Goal: Information Seeking & Learning: Find specific fact

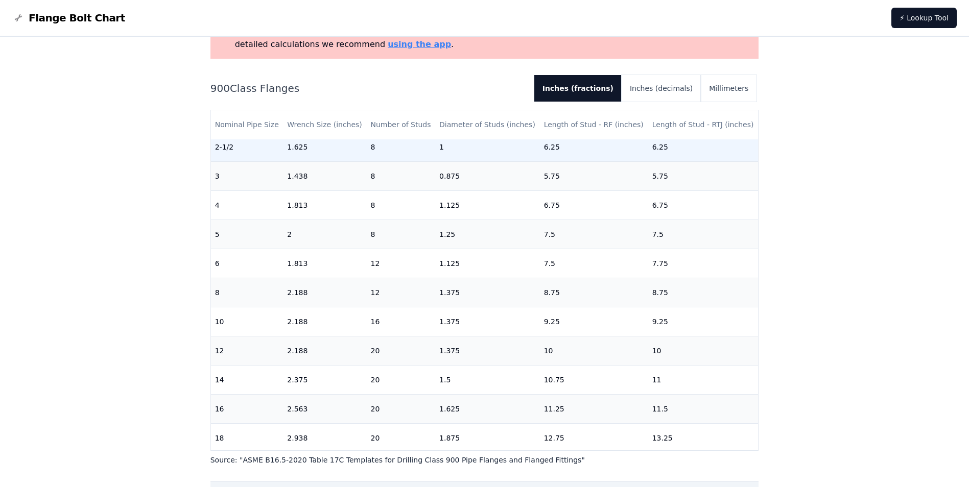
scroll to position [145, 0]
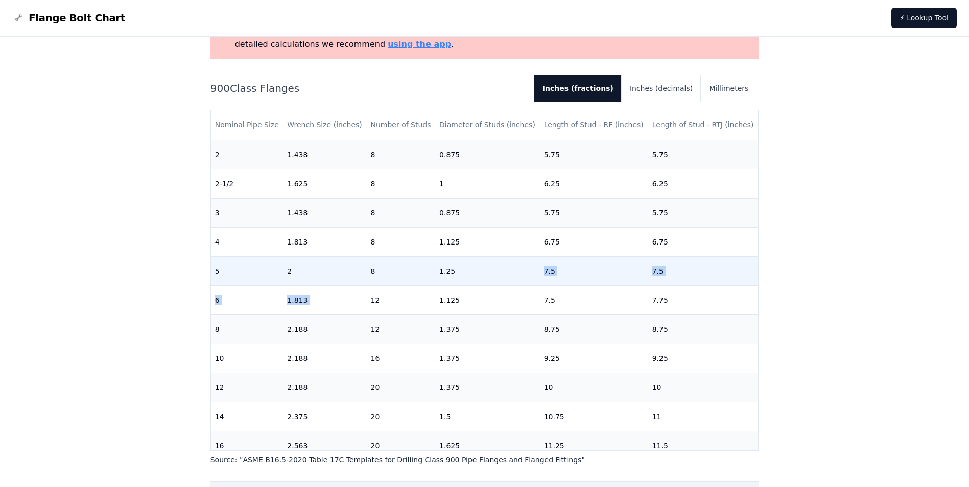
drag, startPoint x: 370, startPoint y: 298, endPoint x: 449, endPoint y: 283, distance: 80.5
click at [449, 283] on tbody "1/2 1.25 4 0.75 4.25 4.25 [DATE] 1.25 4 0.75 4.5 4.5 1 1.438 4 0.875 5 5 1-1/4 …" at bounding box center [484, 270] width 547 height 553
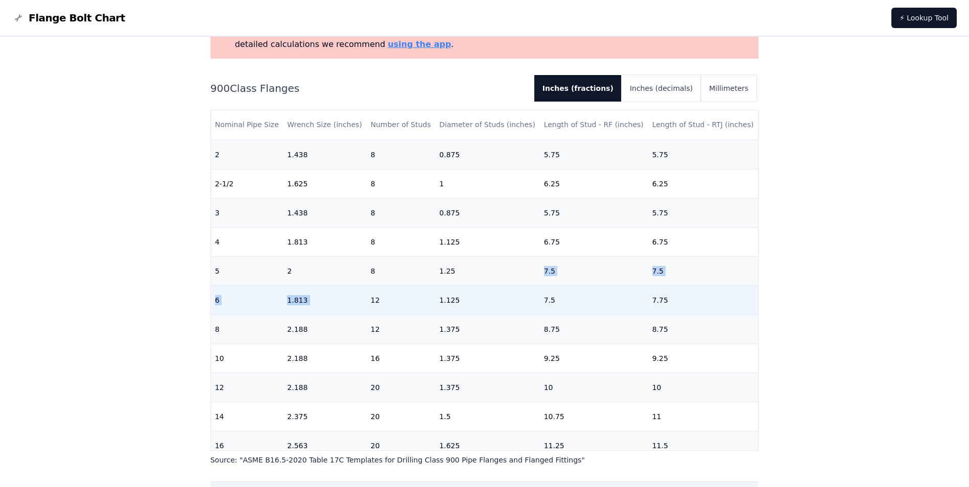
click at [296, 302] on td "1.813" at bounding box center [324, 299] width 83 height 29
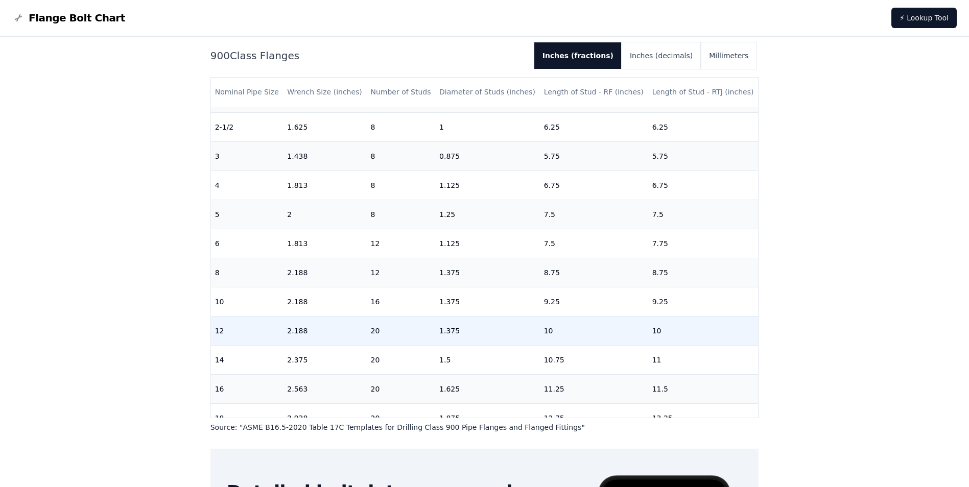
scroll to position [131, 0]
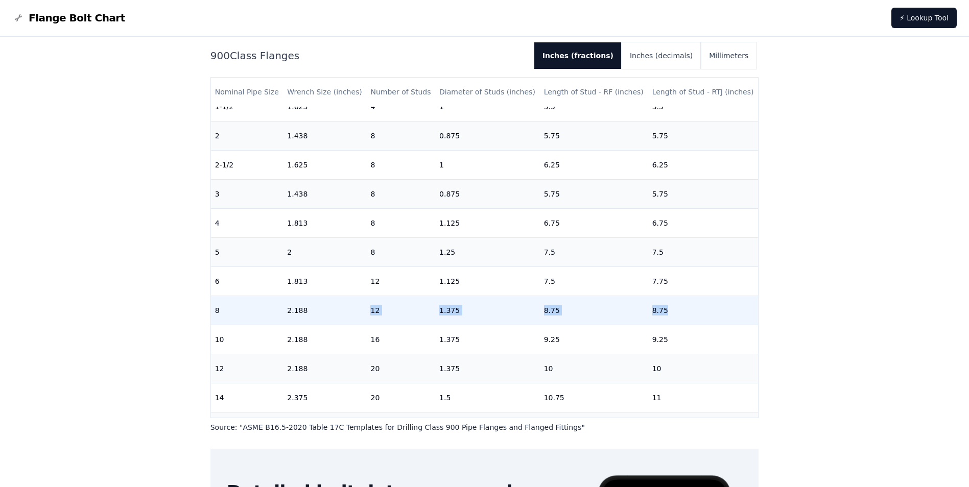
drag, startPoint x: 370, startPoint y: 310, endPoint x: 674, endPoint y: 307, distance: 304.3
click at [674, 307] on tr "8 2.188 12 1.375 8.75 8.75" at bounding box center [484, 310] width 547 height 29
drag, startPoint x: 674, startPoint y: 307, endPoint x: 647, endPoint y: 308, distance: 26.6
click at [648, 308] on td "8.75" at bounding box center [703, 310] width 110 height 29
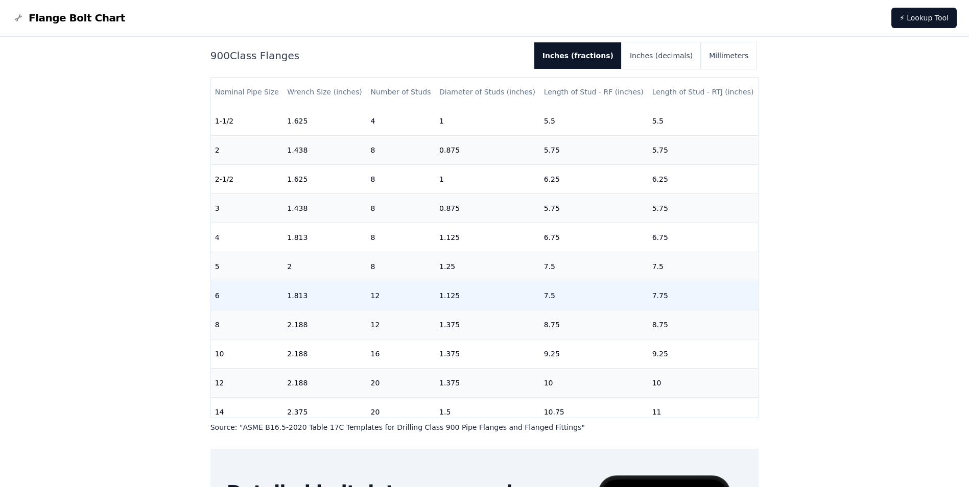
scroll to position [121, 0]
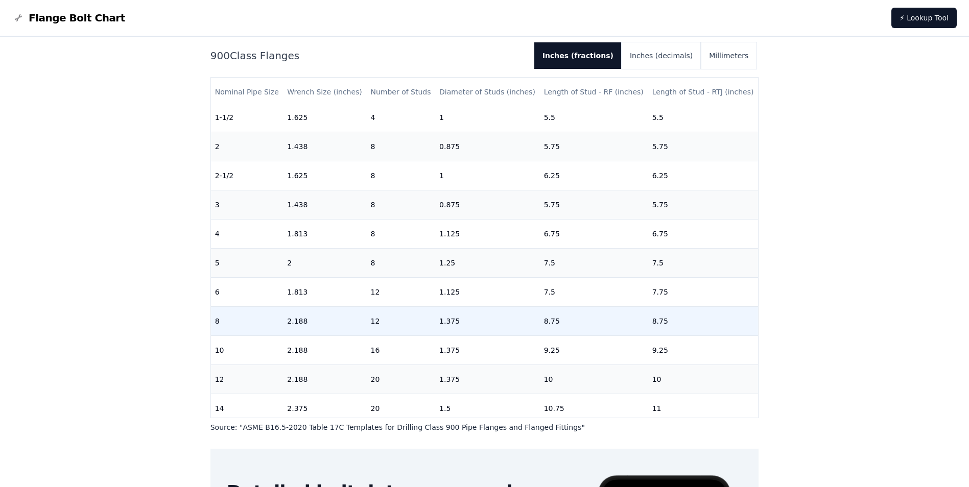
click at [448, 327] on td "1.375" at bounding box center [487, 320] width 105 height 29
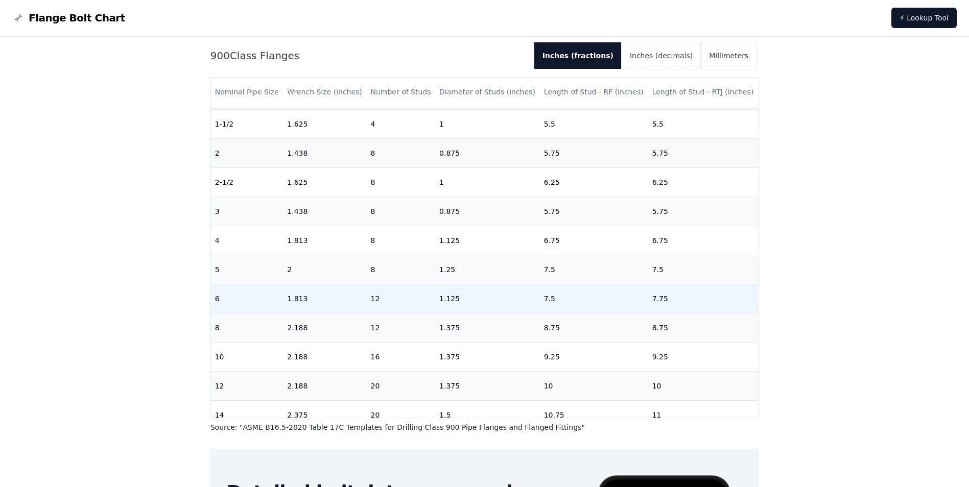
scroll to position [115, 0]
drag, startPoint x: 439, startPoint y: 299, endPoint x: 462, endPoint y: 299, distance: 23.5
click at [462, 299] on td "1.125" at bounding box center [487, 296] width 105 height 29
drag, startPoint x: 462, startPoint y: 299, endPoint x: 442, endPoint y: 296, distance: 20.1
click at [442, 296] on td "1.125" at bounding box center [487, 296] width 105 height 29
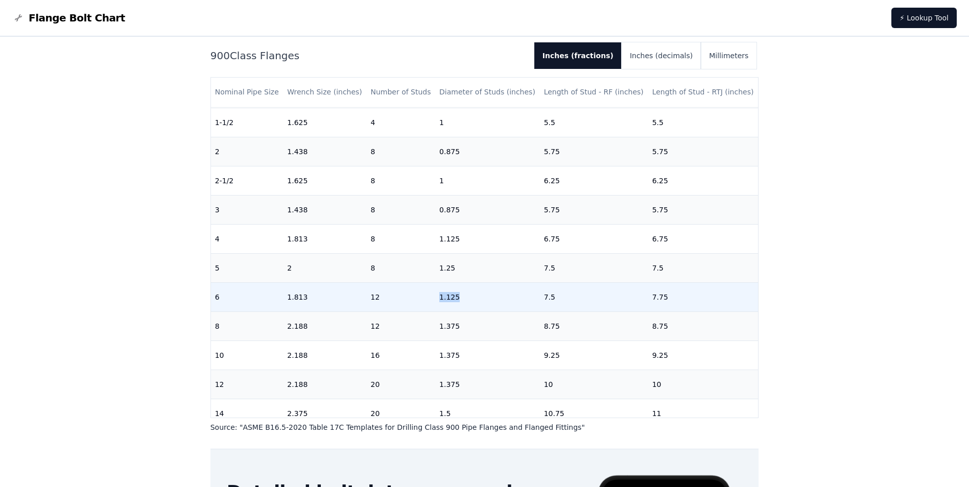
drag, startPoint x: 432, startPoint y: 298, endPoint x: 470, endPoint y: 300, distance: 37.8
click at [470, 300] on tr "6 1.813 12 1.125 7.5 7.75" at bounding box center [484, 296] width 547 height 29
drag, startPoint x: 470, startPoint y: 300, endPoint x: 450, endPoint y: 299, distance: 20.0
click at [450, 299] on td "1.125" at bounding box center [487, 296] width 105 height 29
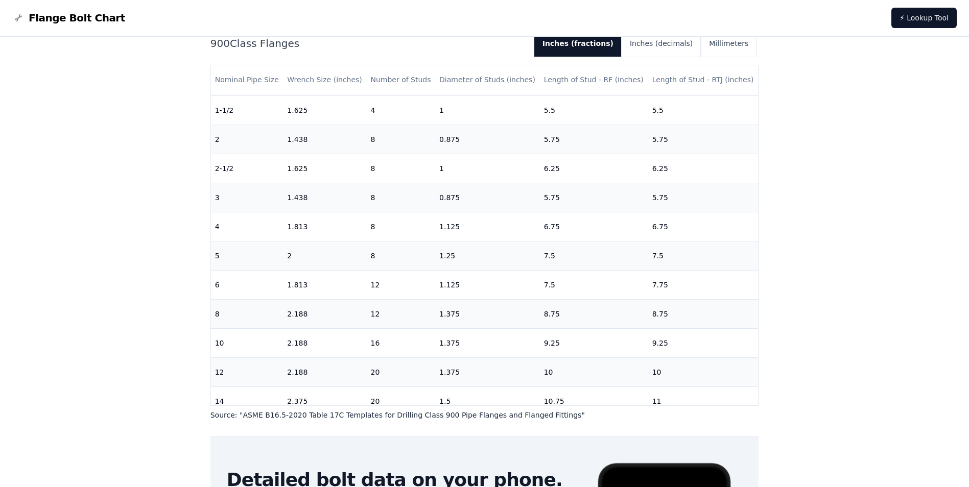
scroll to position [0, 0]
